Goal: Information Seeking & Learning: Find specific fact

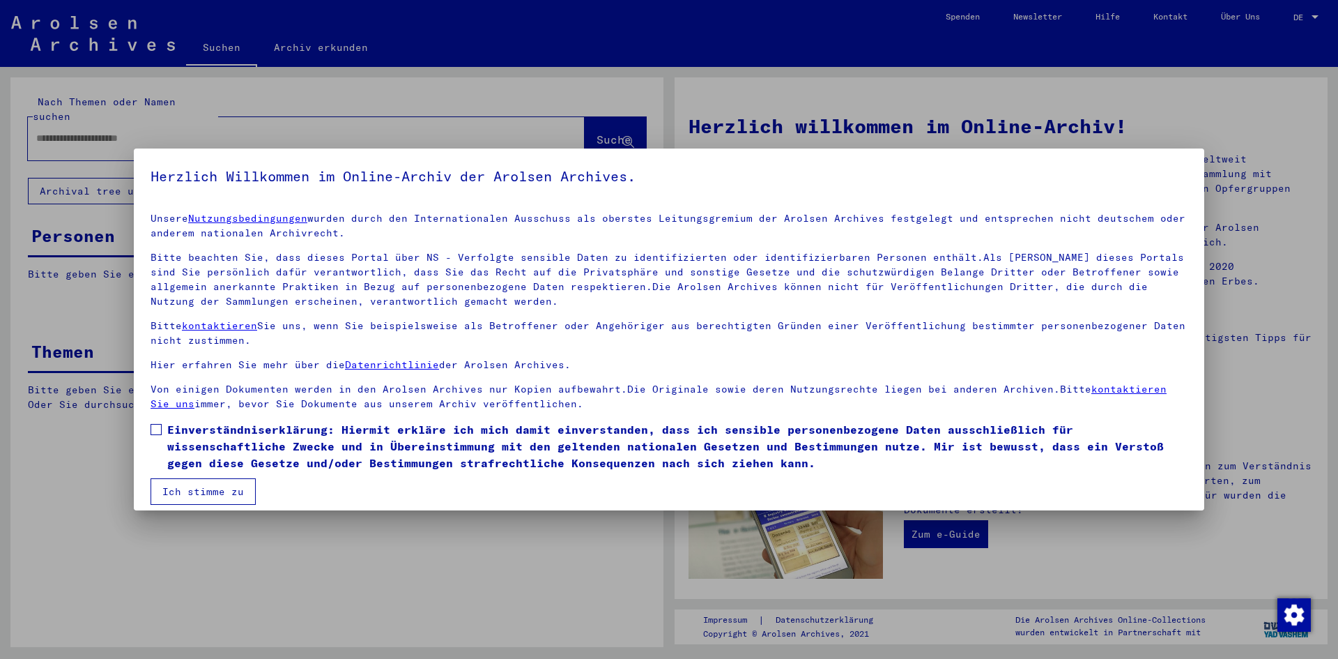
click at [156, 426] on span at bounding box center [156, 429] width 11 height 11
click at [179, 487] on button "Ich stimme zu" at bounding box center [203, 491] width 105 height 26
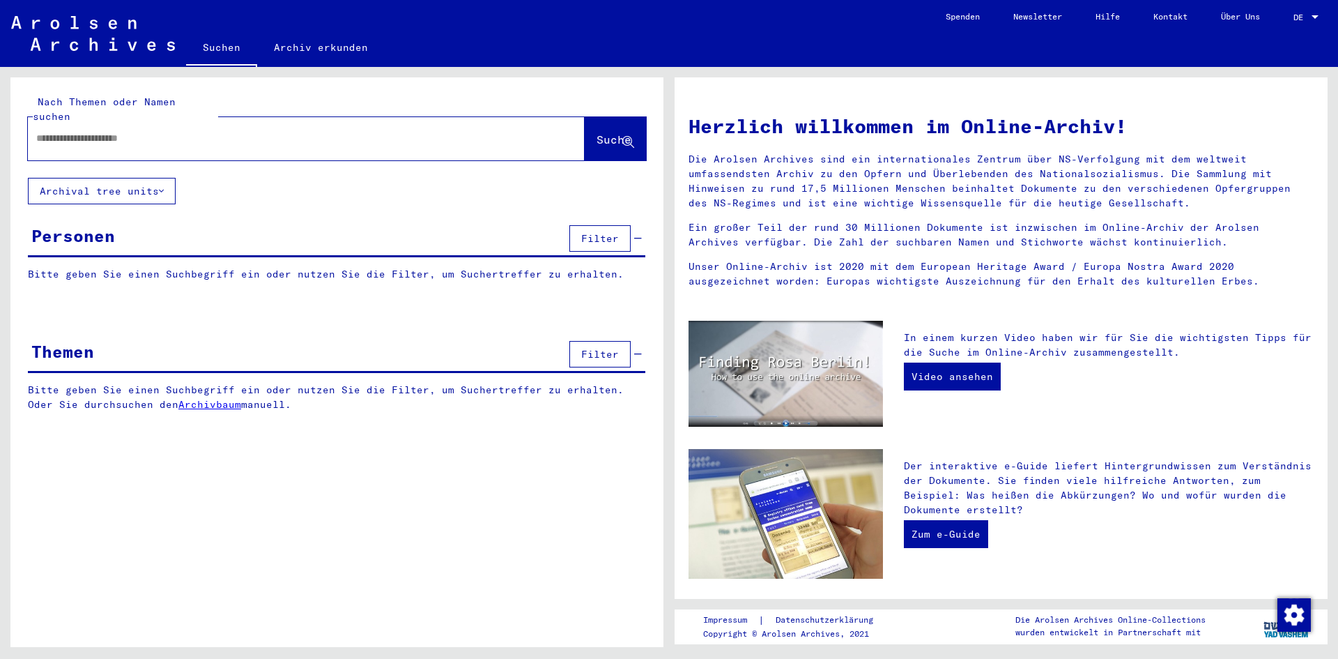
click at [86, 131] on input "text" at bounding box center [289, 138] width 507 height 15
type input "**********"
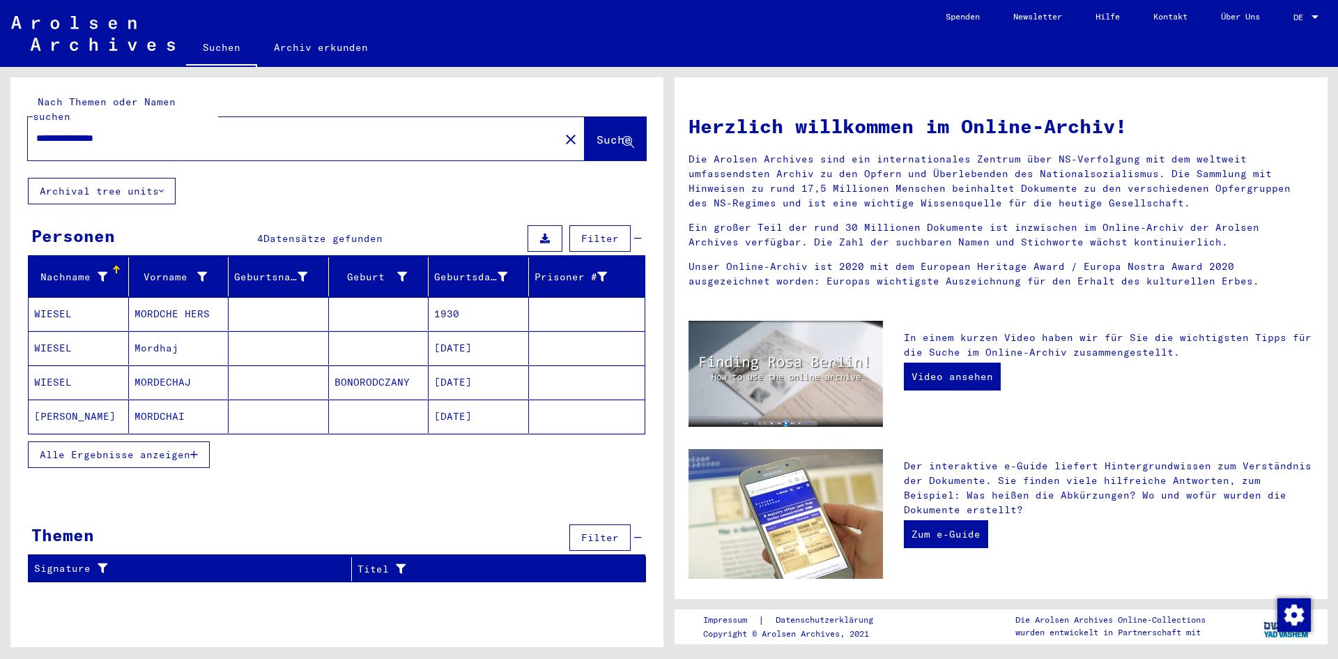
click at [191, 450] on icon "button" at bounding box center [194, 455] width 8 height 10
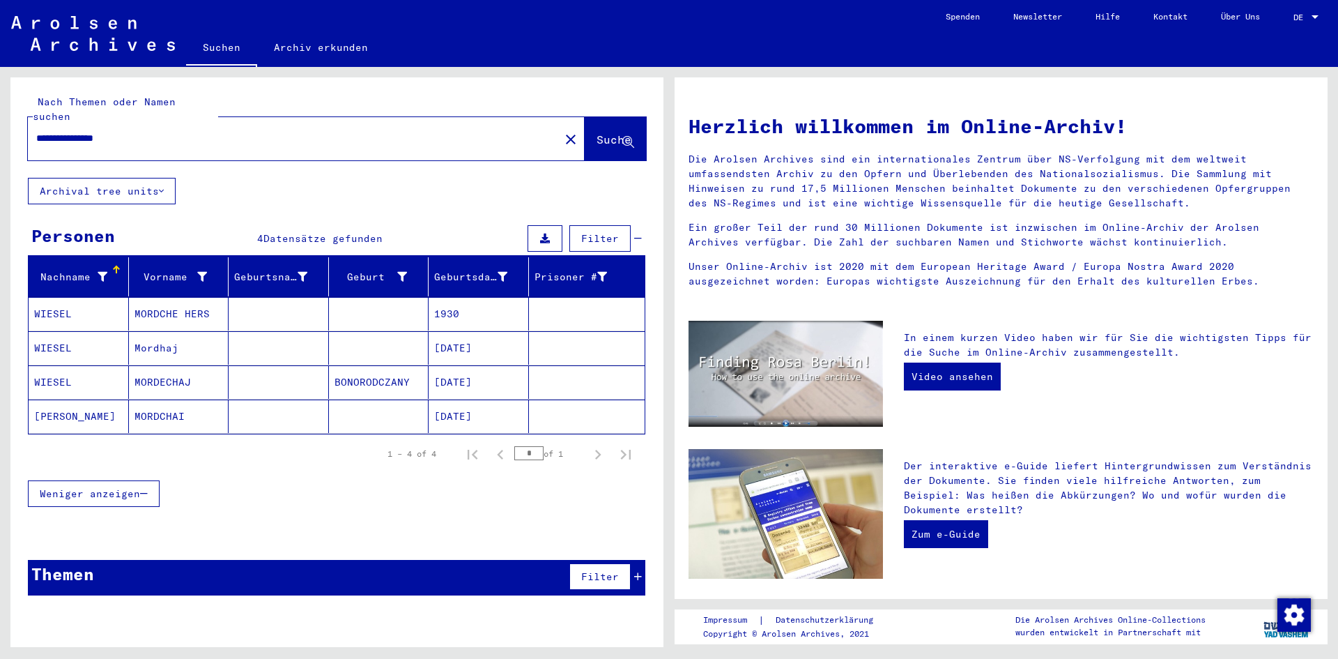
click at [421, 400] on mat-cell at bounding box center [379, 415] width 100 height 33
